Goal: Information Seeking & Learning: Learn about a topic

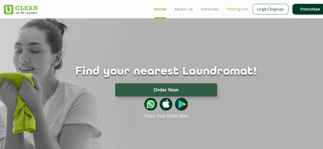
click at [236, 11] on link "Pricing List" at bounding box center [238, 9] width 22 height 6
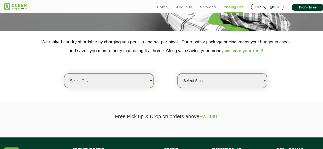
scroll to position [87, 0]
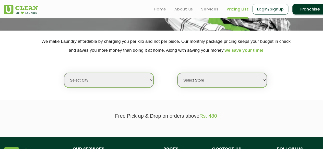
click at [123, 87] on section "We make Laundry affordable by charging you per kilo and not per piece. Our mont…" at bounding box center [161, 66] width 323 height 70
click at [115, 85] on select "Select city [GEOGRAPHIC_DATA] [GEOGRAPHIC_DATA] [GEOGRAPHIC_DATA] [GEOGRAPHIC_D…" at bounding box center [108, 80] width 89 height 15
select select "6"
click at [64, 73] on select "Select city [GEOGRAPHIC_DATA] [GEOGRAPHIC_DATA] [GEOGRAPHIC_DATA] [GEOGRAPHIC_D…" at bounding box center [108, 80] width 89 height 15
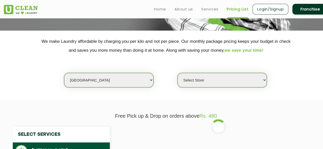
click at [206, 78] on select "Select Store [GEOGRAPHIC_DATA] [GEOGRAPHIC_DATA] UClean KR [GEOGRAPHIC_DATA] [G…" at bounding box center [222, 80] width 89 height 15
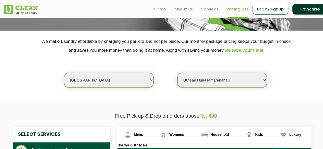
click at [178, 73] on select "Select Store [GEOGRAPHIC_DATA] [GEOGRAPHIC_DATA] UClean KR [GEOGRAPHIC_DATA] [G…" at bounding box center [222, 80] width 89 height 15
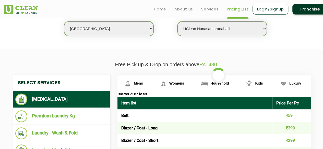
scroll to position [140, 0]
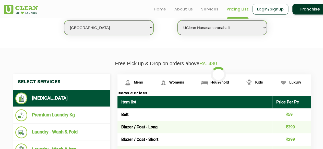
click at [212, 24] on select "Select Store [GEOGRAPHIC_DATA] [GEOGRAPHIC_DATA] UClean KR [GEOGRAPHIC_DATA] [G…" at bounding box center [222, 27] width 89 height 15
click at [178, 20] on select "Select Store [GEOGRAPHIC_DATA] [GEOGRAPHIC_DATA] UClean KR [GEOGRAPHIC_DATA] [G…" at bounding box center [222, 27] width 89 height 15
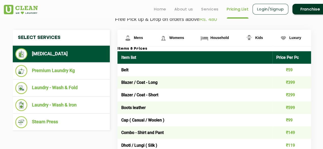
scroll to position [184, 0]
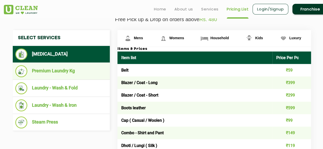
click at [86, 71] on li "Premium Laundry Kg" at bounding box center [61, 71] width 92 height 12
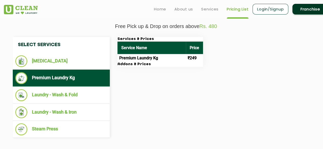
scroll to position [177, 0]
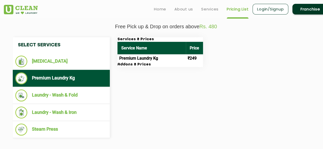
click at [127, 62] on td "Premium Laundry Kg" at bounding box center [152, 58] width 68 height 8
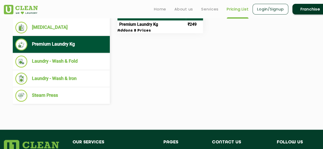
scroll to position [211, 0]
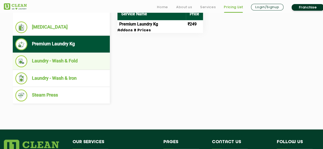
click at [63, 56] on li "Laundry - Wash & Fold" at bounding box center [61, 61] width 92 height 12
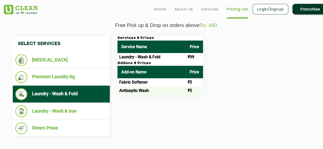
scroll to position [178, 0]
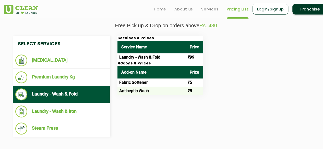
click at [160, 62] on h3 "Addons & Prices" at bounding box center [161, 64] width 86 height 5
click at [142, 64] on h3 "Addons & Prices" at bounding box center [161, 64] width 86 height 5
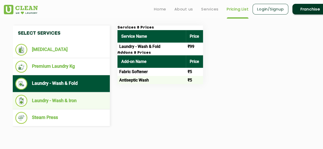
scroll to position [189, 0]
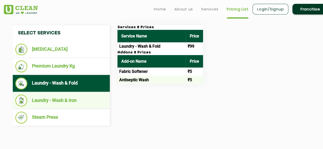
click at [69, 99] on li "Laundry - Wash & Iron" at bounding box center [61, 101] width 92 height 12
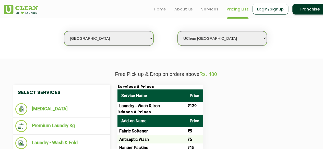
scroll to position [129, 0]
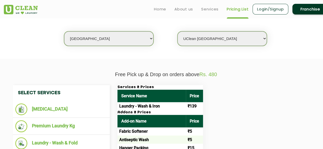
click at [189, 99] on th "Price" at bounding box center [194, 96] width 17 height 13
click at [222, 31] on select "Select Store [GEOGRAPHIC_DATA] [GEOGRAPHIC_DATA] UClean KR [GEOGRAPHIC_DATA] [G…" at bounding box center [222, 38] width 89 height 15
select select "316"
click at [178, 31] on select "Select Store [GEOGRAPHIC_DATA] [GEOGRAPHIC_DATA] UClean KR [GEOGRAPHIC_DATA] [G…" at bounding box center [222, 38] width 89 height 15
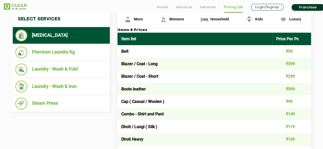
scroll to position [203, 0]
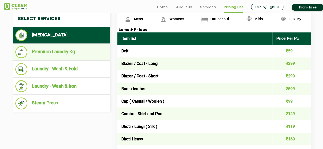
click at [58, 55] on li "Premium Laundry Kg" at bounding box center [61, 52] width 92 height 12
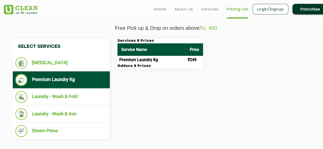
scroll to position [175, 0]
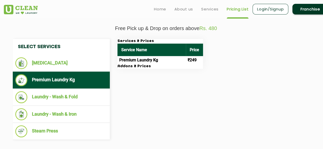
click at [194, 45] on th "Price" at bounding box center [194, 50] width 17 height 13
click at [198, 57] on td "₹249" at bounding box center [194, 60] width 17 height 8
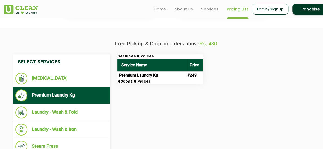
click at [143, 73] on td "Premium Laundry Kg" at bounding box center [152, 76] width 68 height 8
click at [190, 73] on td "₹249" at bounding box center [194, 76] width 17 height 8
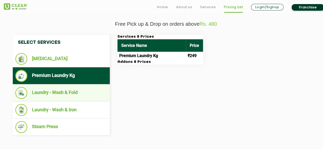
scroll to position [180, 0]
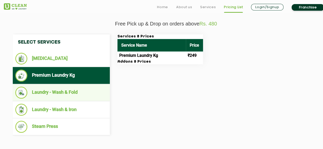
click at [91, 87] on li "Laundry - Wash & Fold" at bounding box center [61, 93] width 92 height 12
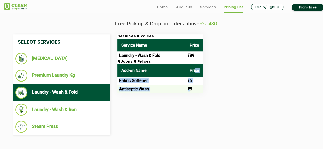
drag, startPoint x: 195, startPoint y: 69, endPoint x: 189, endPoint y: 87, distance: 19.1
click at [189, 87] on table "Add-on Name Price Fabric Softener ₹5 Antiseptic Wash ₹5" at bounding box center [161, 78] width 86 height 29
click at [189, 87] on td "₹5" at bounding box center [194, 89] width 17 height 8
click at [228, 92] on div "Services & Prices Service Name Price Laundry - Wash & Fold ₹99 Addons & Prices …" at bounding box center [219, 63] width 210 height 59
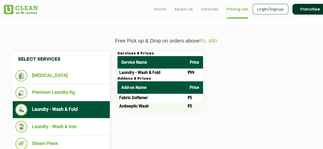
scroll to position [163, 0]
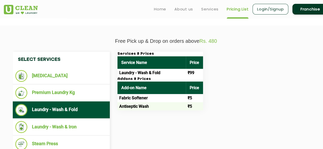
click at [199, 82] on th "Price" at bounding box center [194, 88] width 17 height 13
click at [215, 16] on header "Home About us Services Pricing List Login/Signup Franchise" at bounding box center [161, 9] width 323 height 18
click at [211, 9] on link "Services" at bounding box center [209, 9] width 17 height 6
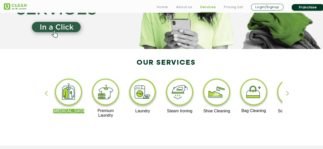
scroll to position [71, 0]
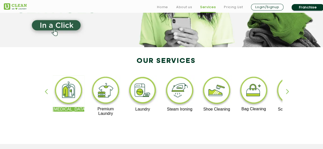
click at [136, 88] on img at bounding box center [142, 92] width 31 height 32
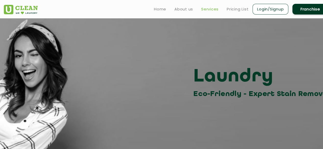
click at [208, 8] on link "Services" at bounding box center [209, 9] width 17 height 6
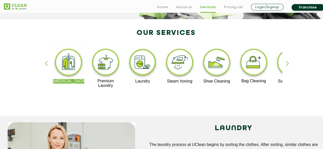
scroll to position [99, 0]
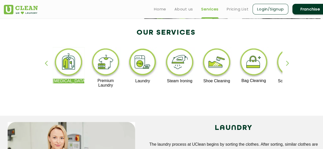
click at [105, 67] on img at bounding box center [105, 62] width 31 height 31
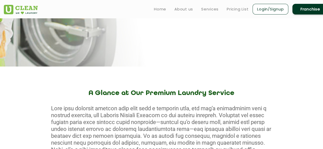
scroll to position [130, 0]
click at [215, 10] on link "Services" at bounding box center [209, 9] width 17 height 6
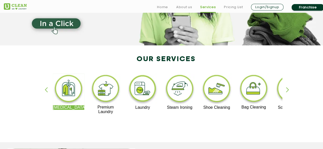
scroll to position [74, 0]
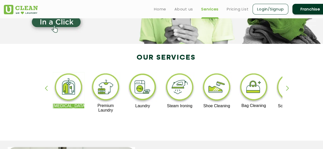
click at [143, 89] on img at bounding box center [142, 88] width 31 height 32
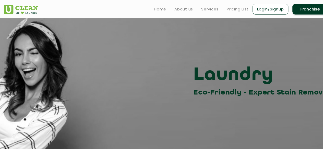
scroll to position [1, 0]
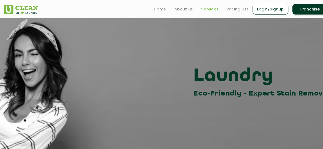
click at [204, 8] on link "Services" at bounding box center [209, 9] width 17 height 6
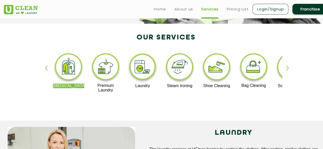
scroll to position [95, 0]
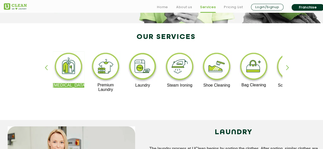
click at [178, 65] on img at bounding box center [179, 68] width 31 height 32
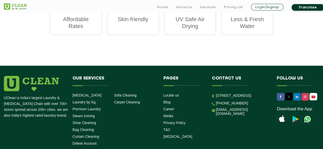
scroll to position [826, 0]
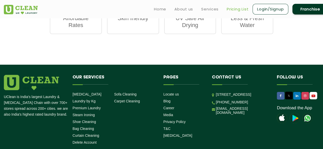
click at [238, 11] on link "Pricing List" at bounding box center [238, 9] width 22 height 6
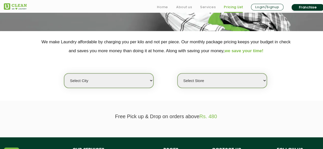
scroll to position [87, 0]
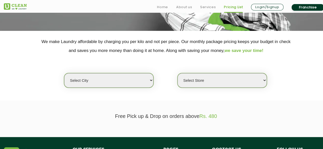
click at [137, 76] on select "Select city" at bounding box center [108, 80] width 89 height 15
click at [134, 85] on select "Select city" at bounding box center [108, 80] width 89 height 15
click at [135, 82] on select "Select city" at bounding box center [108, 80] width 89 height 15
click at [129, 79] on select "Select city" at bounding box center [108, 80] width 89 height 15
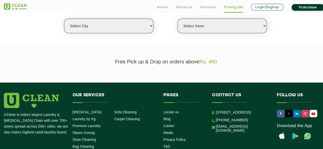
click at [141, 27] on select "Select city" at bounding box center [108, 26] width 89 height 15
select select "6"
click at [64, 19] on select "Select city [GEOGRAPHIC_DATA] [GEOGRAPHIC_DATA] [GEOGRAPHIC_DATA] [GEOGRAPHIC_D…" at bounding box center [108, 26] width 89 height 15
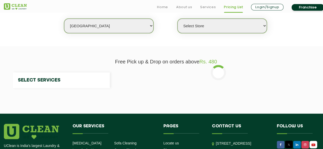
click at [243, 23] on select "Select Store" at bounding box center [222, 26] width 89 height 15
click at [233, 32] on select "Select Store" at bounding box center [222, 26] width 89 height 15
click at [254, 62] on p "Free Pick up & Drop on orders above Rs. 480" at bounding box center [166, 62] width 325 height 6
click at [263, 24] on select "Select Store" at bounding box center [222, 26] width 89 height 15
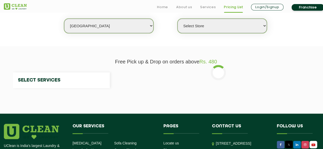
click at [230, 78] on div "Select Services" at bounding box center [166, 81] width 314 height 16
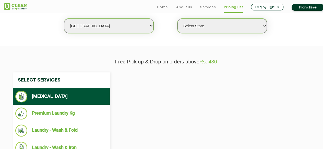
click at [207, 25] on select "Select Store" at bounding box center [222, 26] width 89 height 15
click at [163, 93] on div "Select Services [MEDICAL_DATA] Premium Laundry Kg Laundry - Wash & Fold Laundry…" at bounding box center [166, 123] width 314 height 101
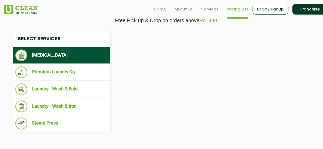
scroll to position [145, 0]
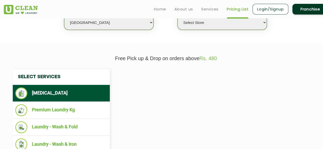
click at [216, 24] on select "Select Store" at bounding box center [222, 22] width 89 height 15
select select "316"
click at [178, 15] on select "Select Store [GEOGRAPHIC_DATA] [GEOGRAPHIC_DATA] UClean KR [GEOGRAPHIC_DATA] [G…" at bounding box center [222, 22] width 89 height 15
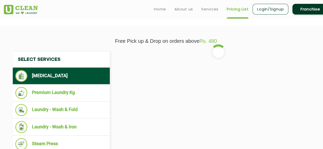
scroll to position [162, 0]
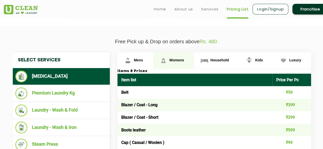
click at [153, 64] on link "Womens" at bounding box center [136, 60] width 36 height 17
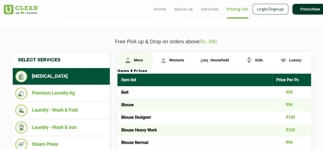
click at [146, 61] on link "Mens" at bounding box center [136, 60] width 36 height 17
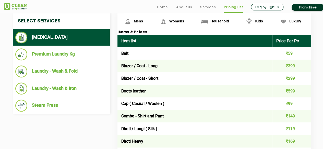
scroll to position [210, 0]
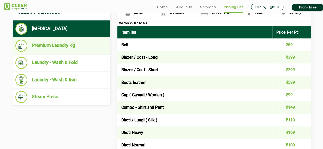
click at [73, 47] on li "Premium Laundry Kg" at bounding box center [61, 46] width 92 height 12
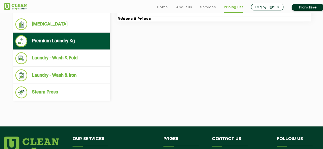
scroll to position [215, 0]
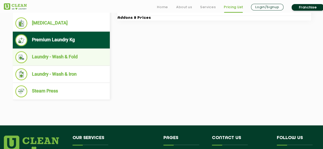
click at [69, 60] on li "Laundry - Wash & Fold" at bounding box center [61, 57] width 92 height 12
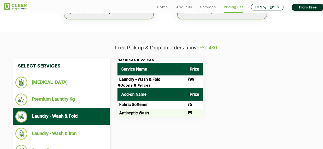
scroll to position [160, 0]
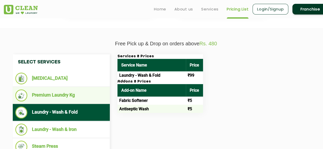
click at [66, 95] on li "Premium Laundry Kg" at bounding box center [61, 96] width 92 height 12
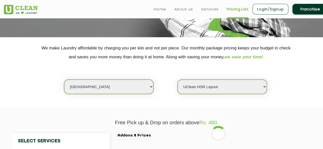
scroll to position [79, 0]
